Goal: Task Accomplishment & Management: Manage account settings

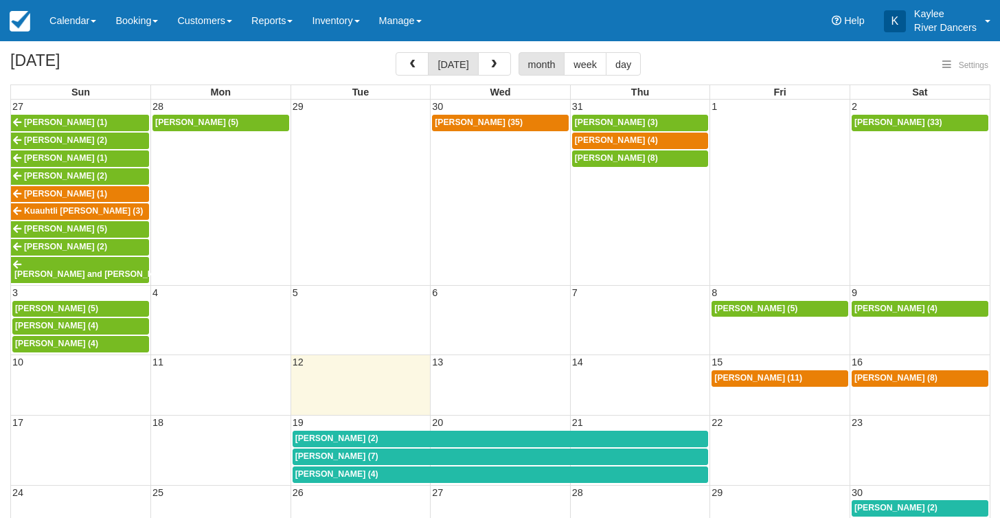
select select
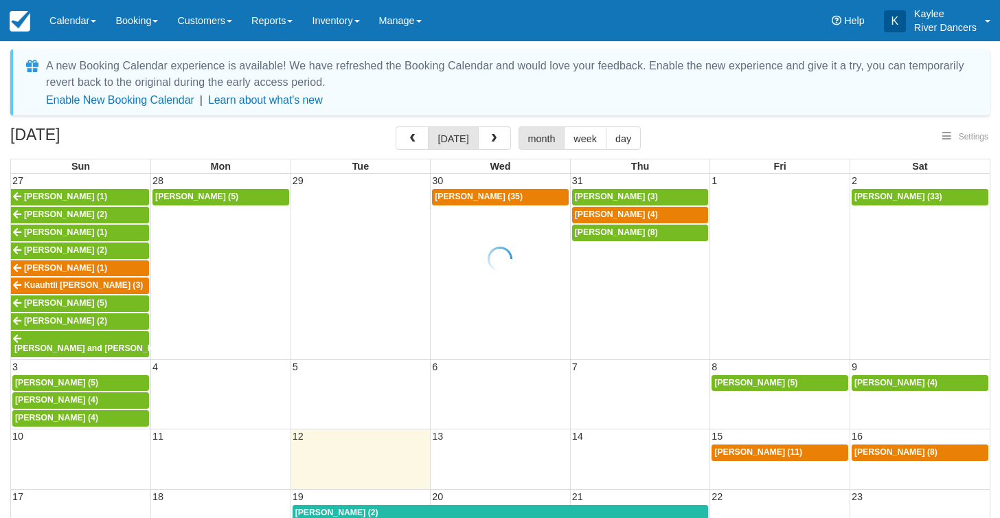
select select
click at [413, 142] on span "button" at bounding box center [412, 139] width 10 height 10
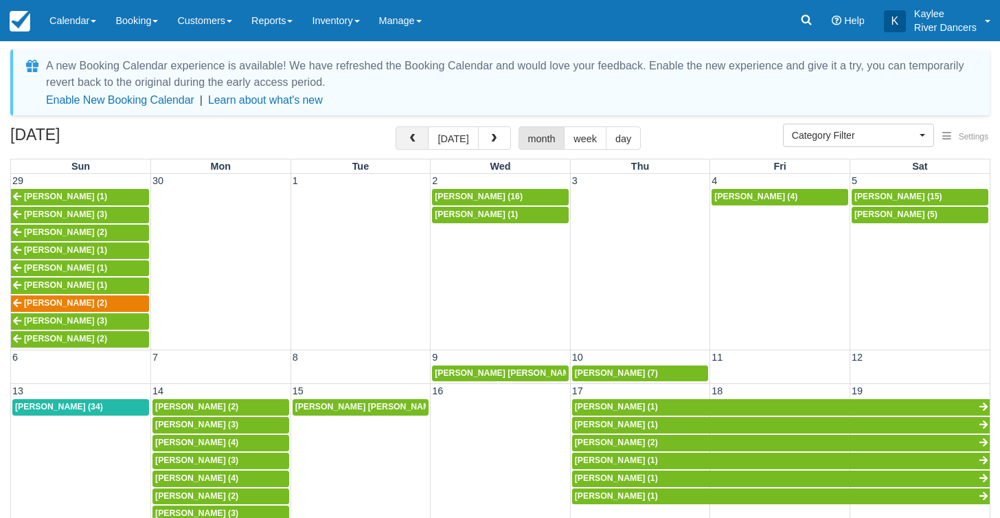
click at [416, 139] on span "button" at bounding box center [412, 139] width 10 height 10
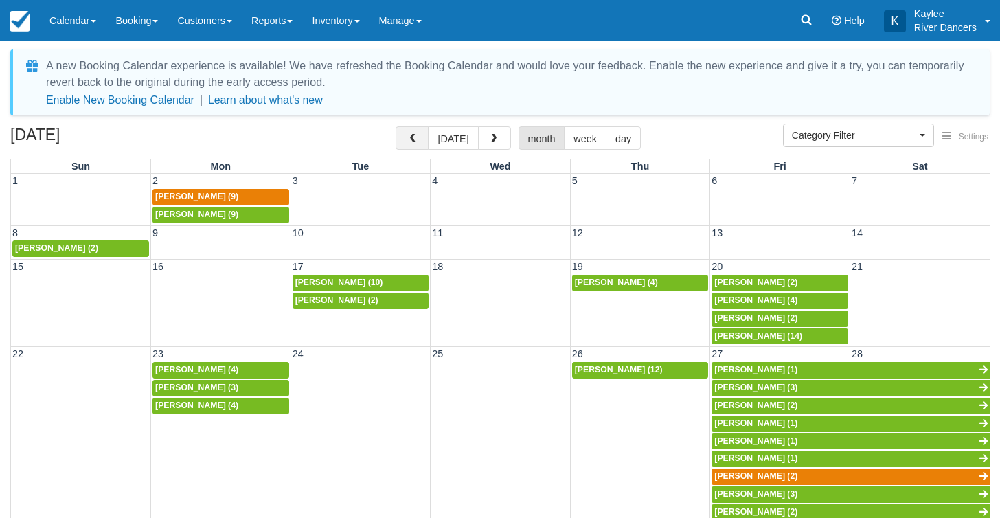
click at [421, 136] on button "button" at bounding box center [412, 137] width 33 height 23
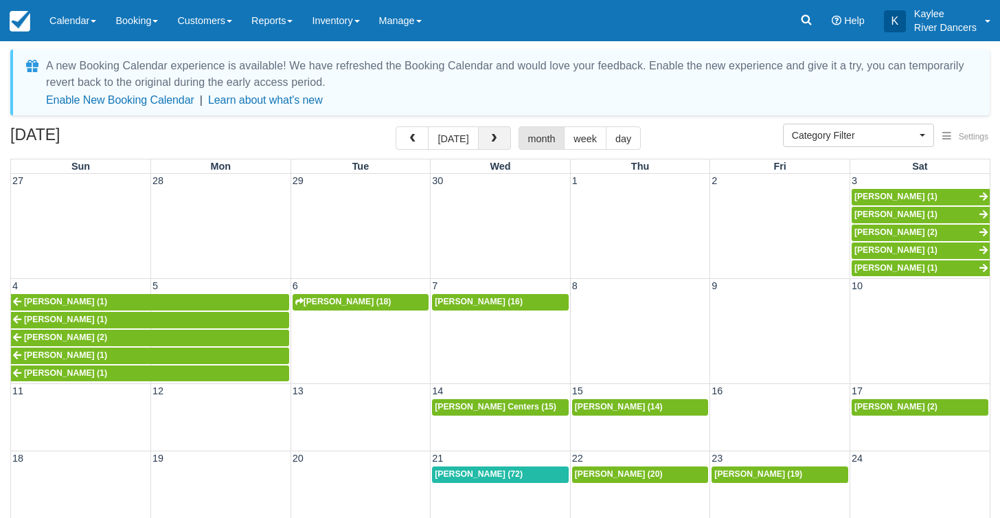
click at [487, 146] on button "button" at bounding box center [494, 137] width 33 height 23
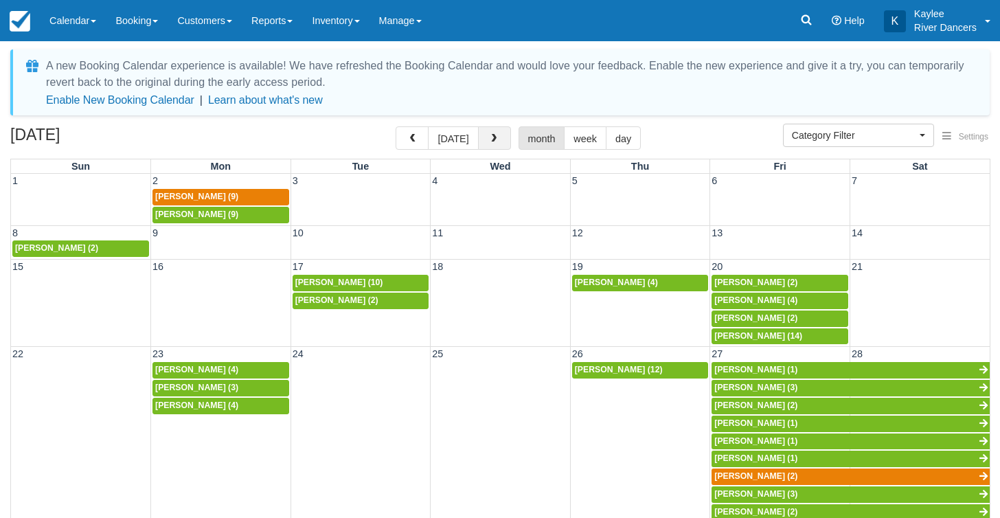
click at [487, 145] on button "button" at bounding box center [494, 137] width 33 height 23
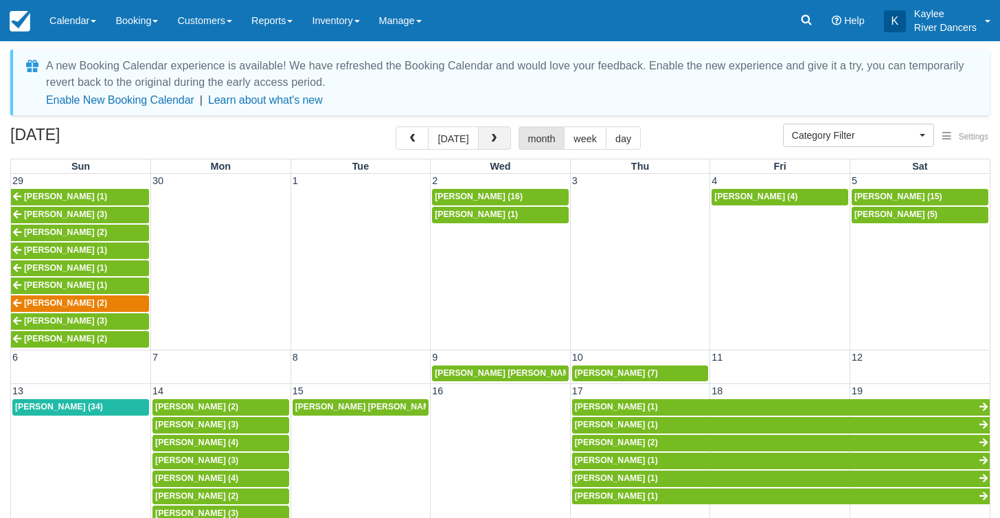
click at [492, 132] on button "button" at bounding box center [494, 137] width 33 height 23
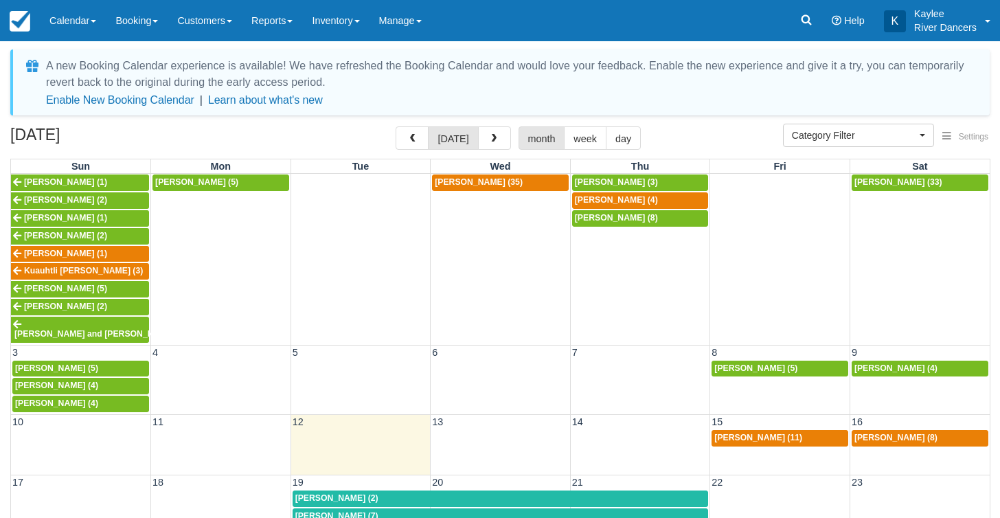
scroll to position [14, 0]
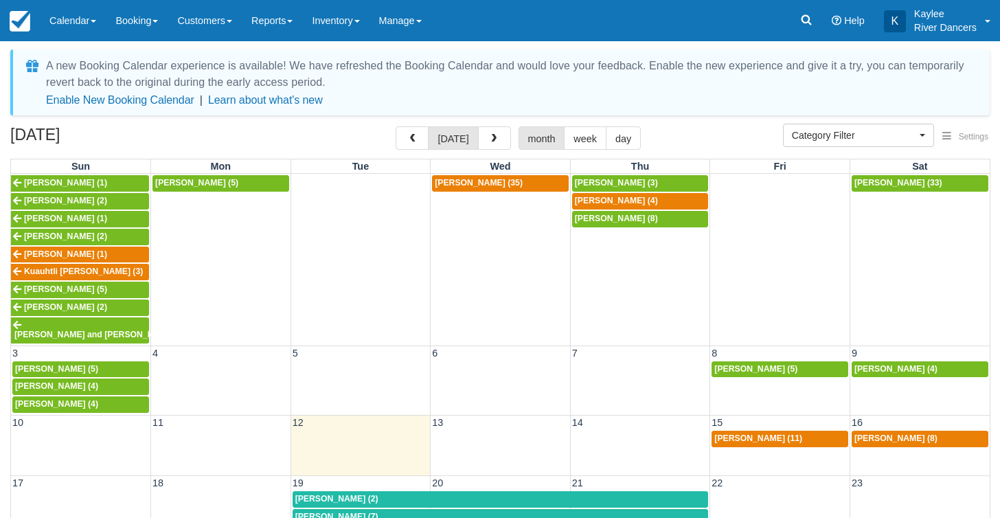
click at [774, 434] on span "[PERSON_NAME] (11)" at bounding box center [759, 439] width 88 height 10
